Goal: Navigation & Orientation: Understand site structure

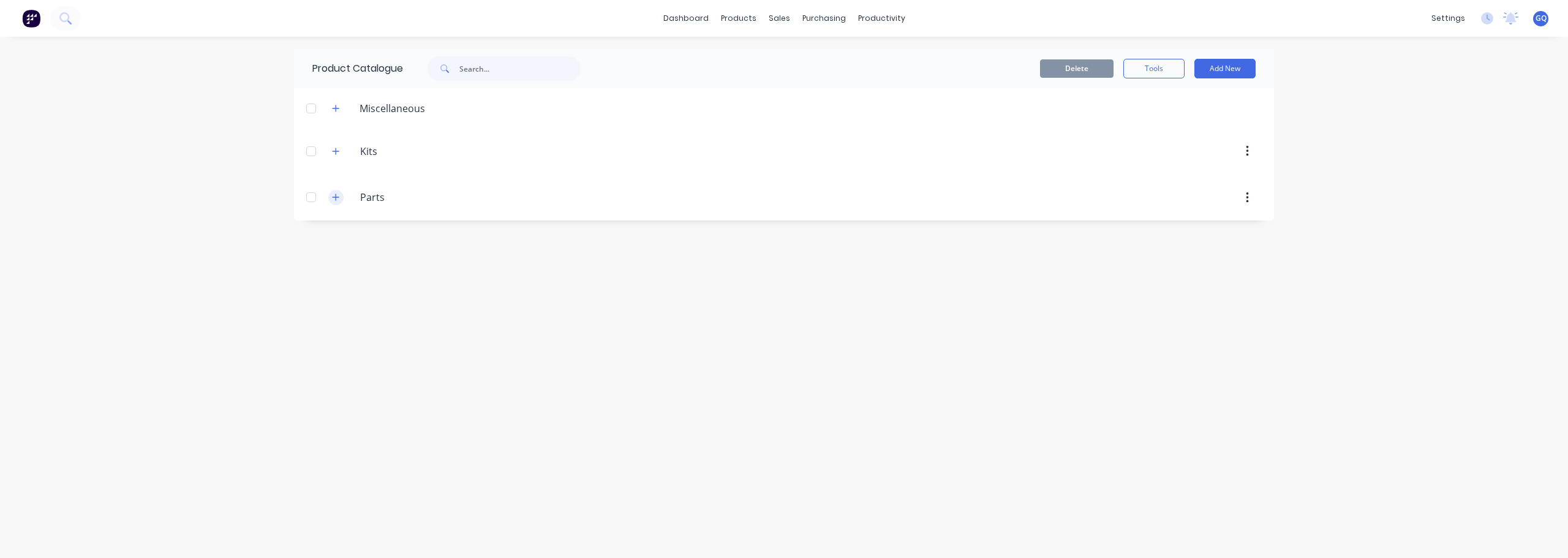
click at [338, 195] on icon "button" at bounding box center [336, 197] width 8 height 9
click at [336, 149] on icon "button" at bounding box center [336, 151] width 7 height 7
click at [336, 149] on icon "button" at bounding box center [336, 151] width 8 height 9
click at [800, 15] on div "purchasing" at bounding box center [825, 18] width 56 height 18
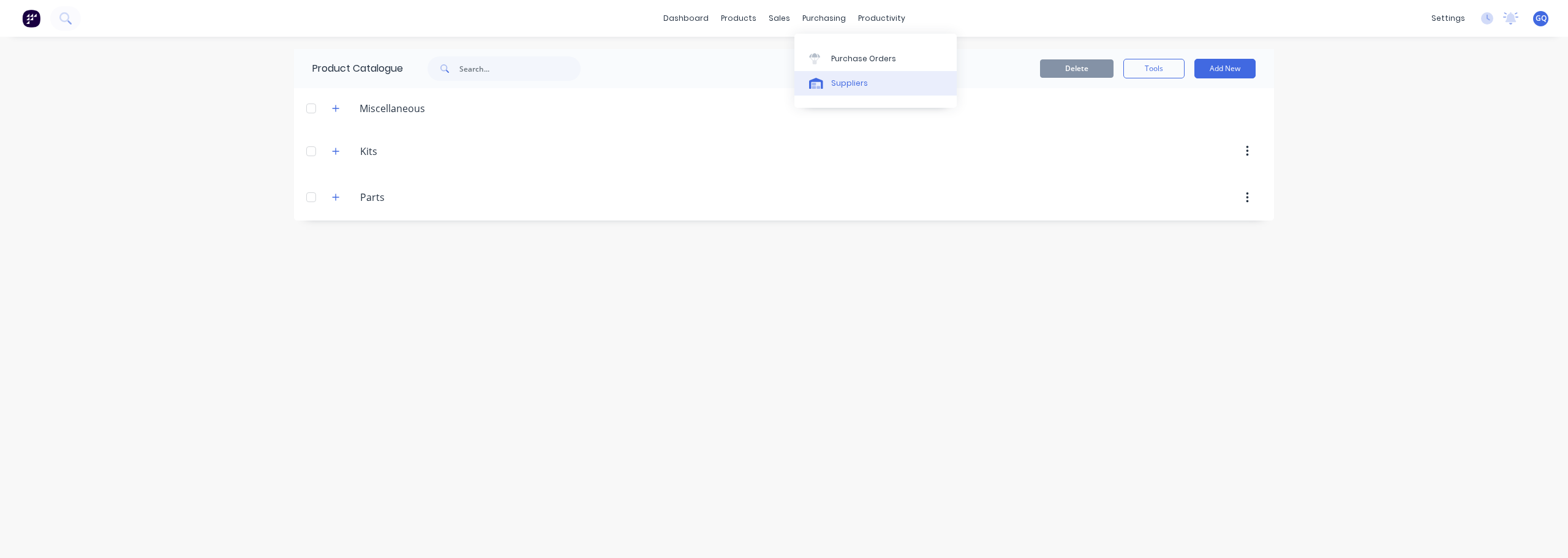
click at [831, 86] on div "Suppliers" at bounding box center [850, 83] width 37 height 11
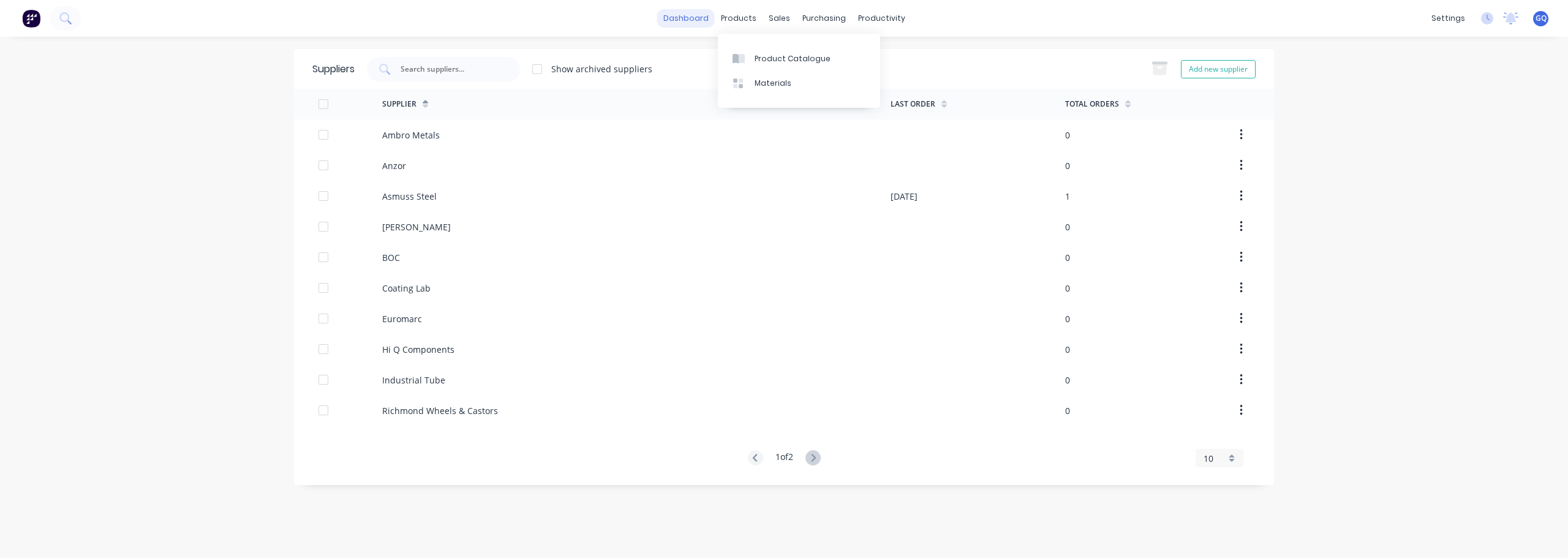
click at [707, 18] on link "dashboard" at bounding box center [686, 18] width 57 height 18
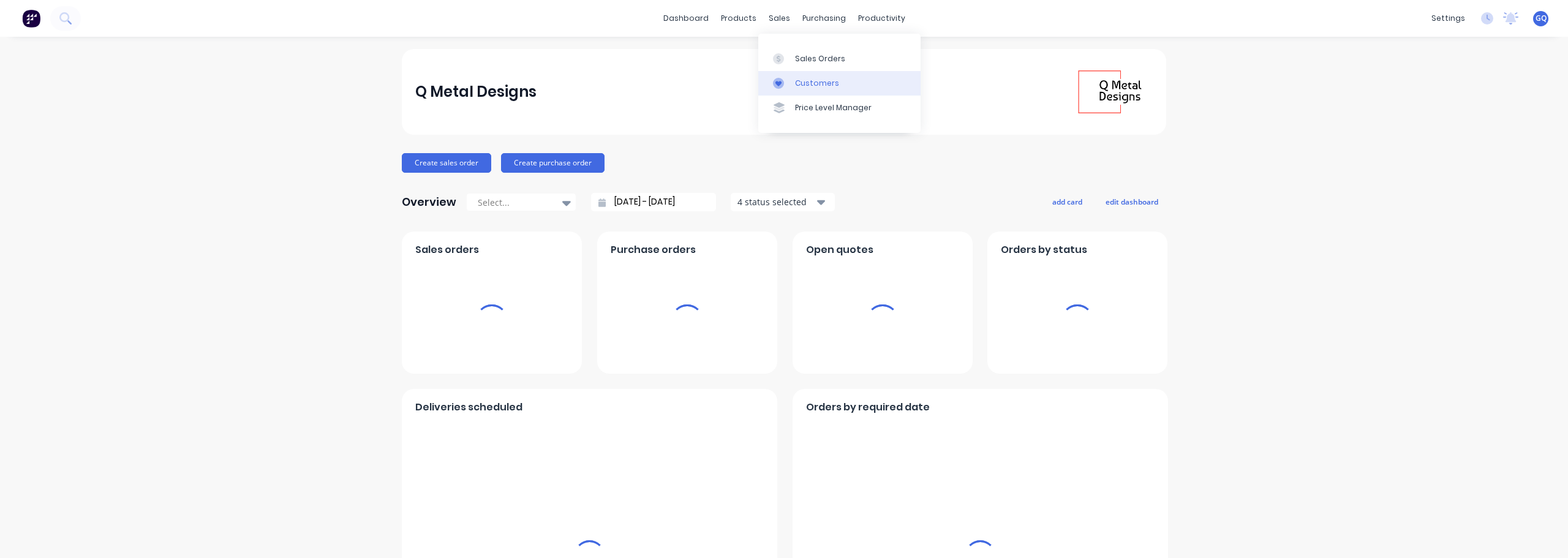
click at [804, 84] on div "Customers" at bounding box center [817, 83] width 44 height 11
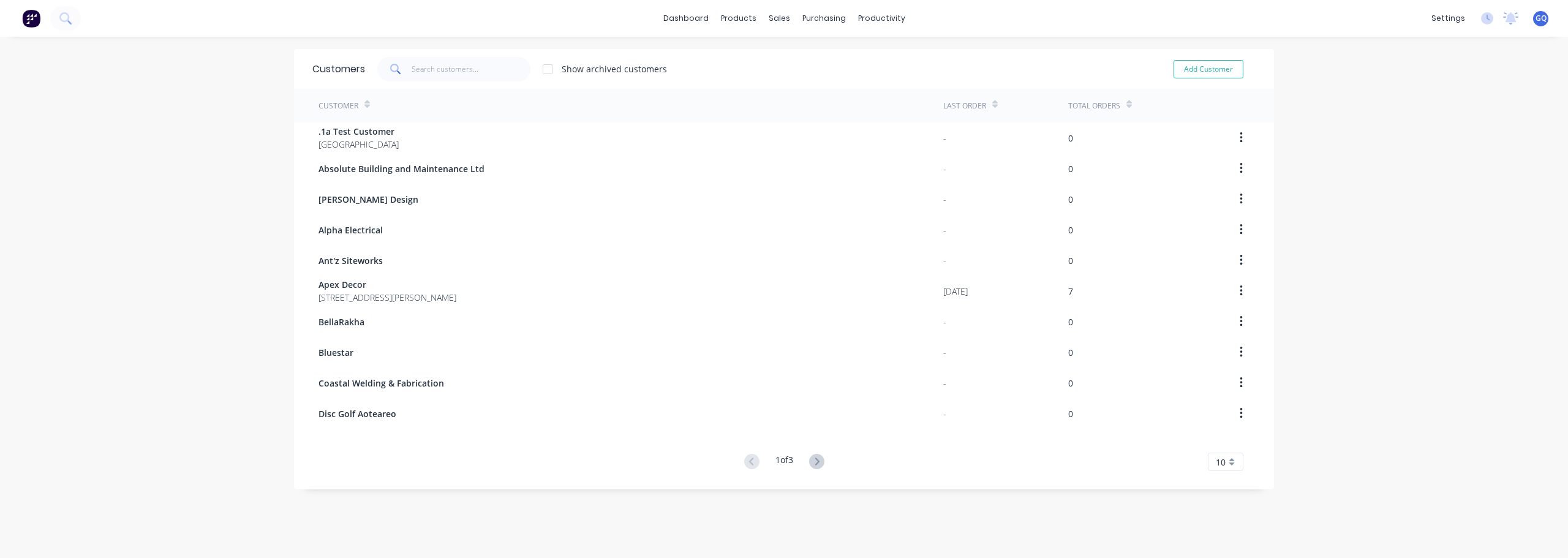
click at [25, 16] on img at bounding box center [31, 18] width 18 height 18
